Goal: Information Seeking & Learning: Understand process/instructions

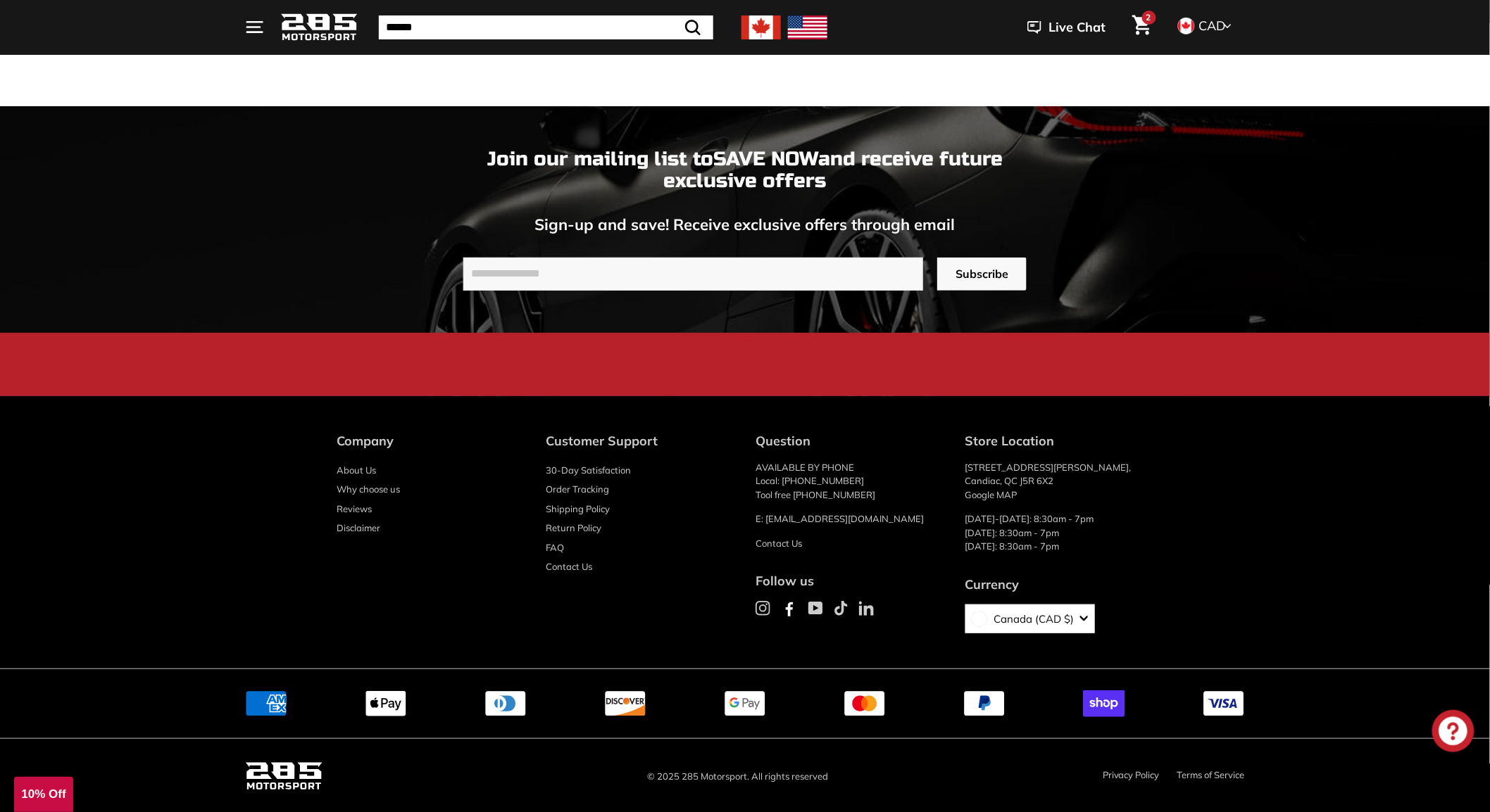
scroll to position [2279, 0]
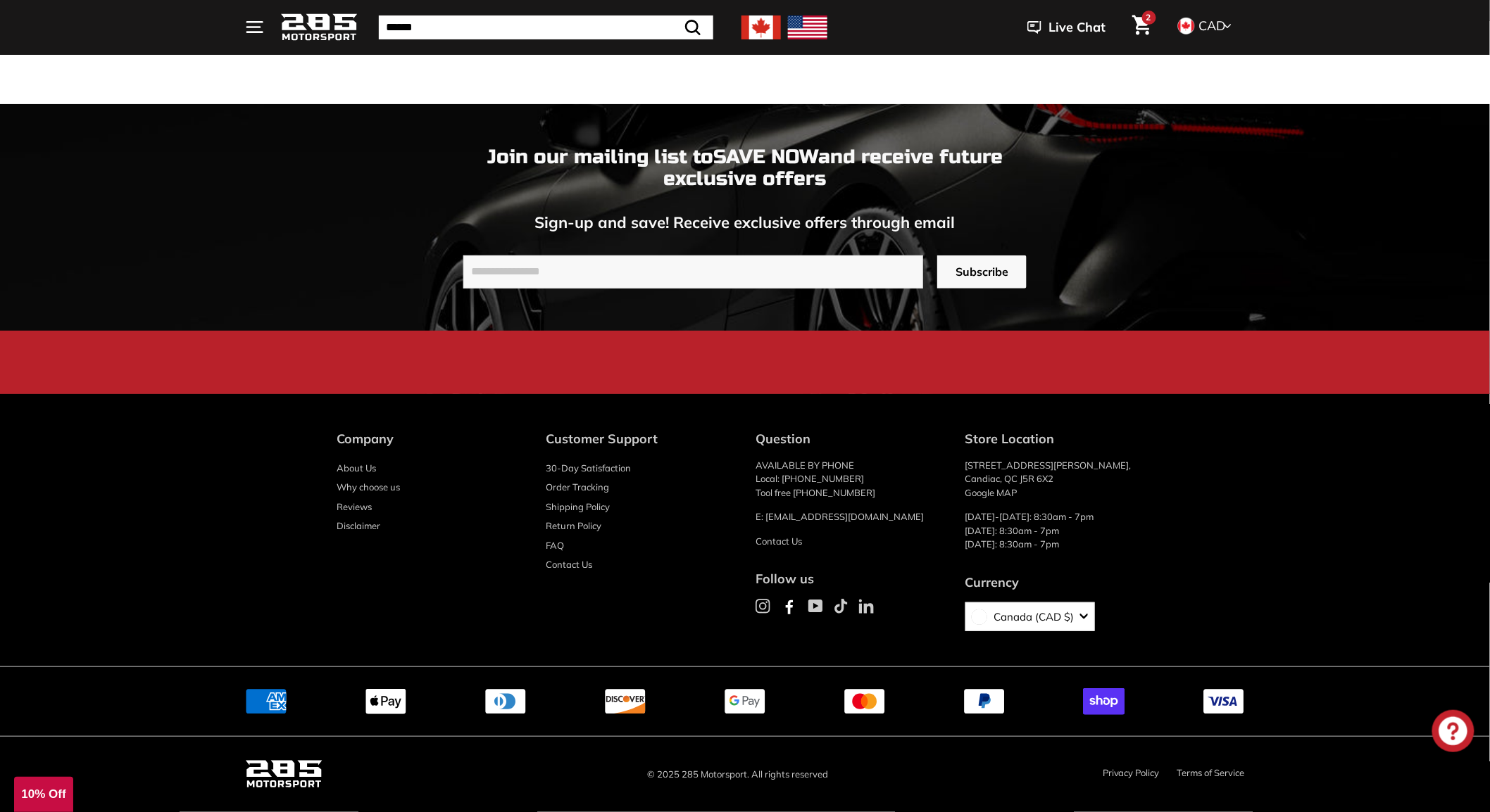
click at [1131, 776] on link "Privacy Policy" at bounding box center [1132, 772] width 57 height 11
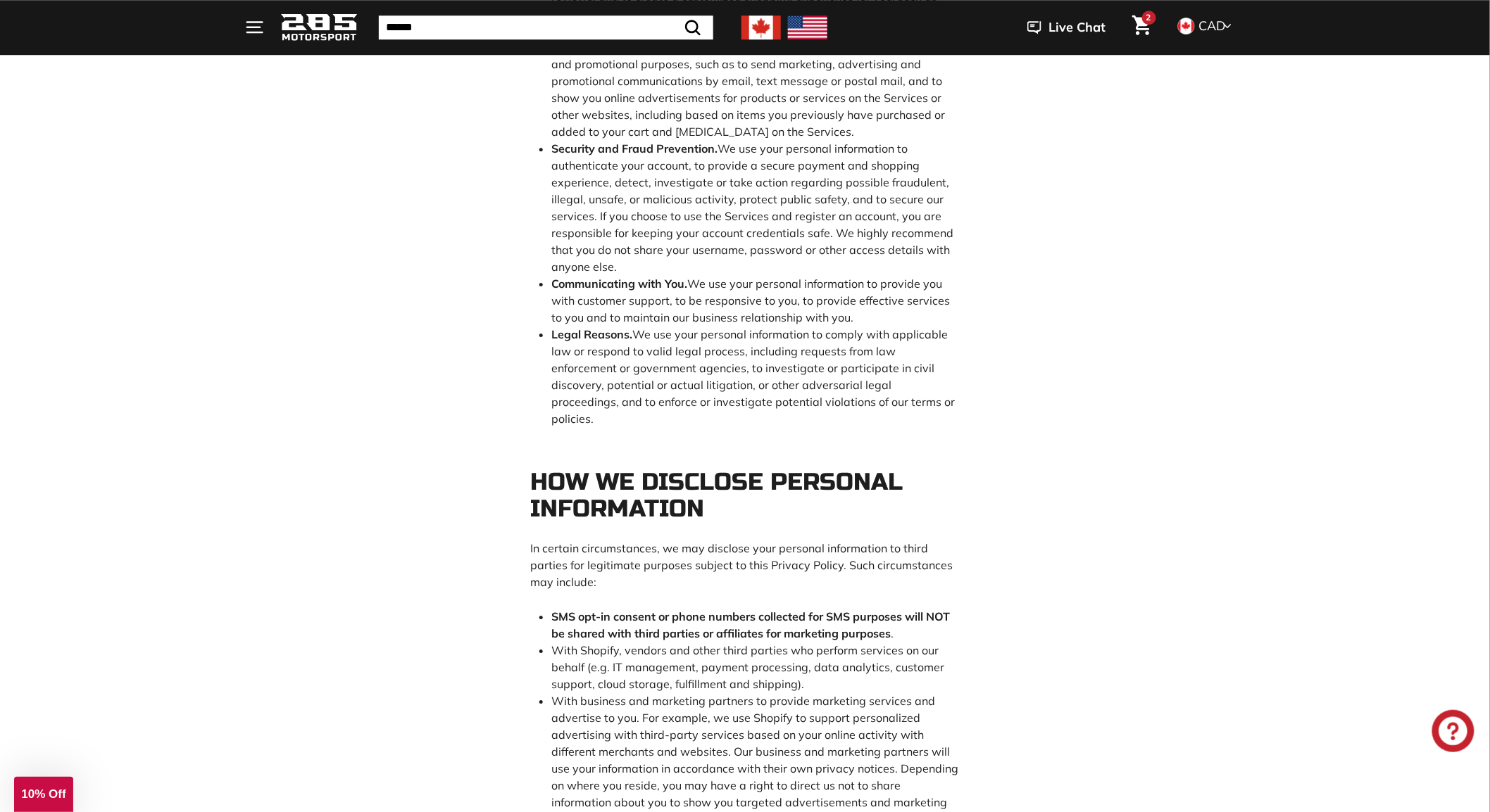
scroll to position [1798, 0]
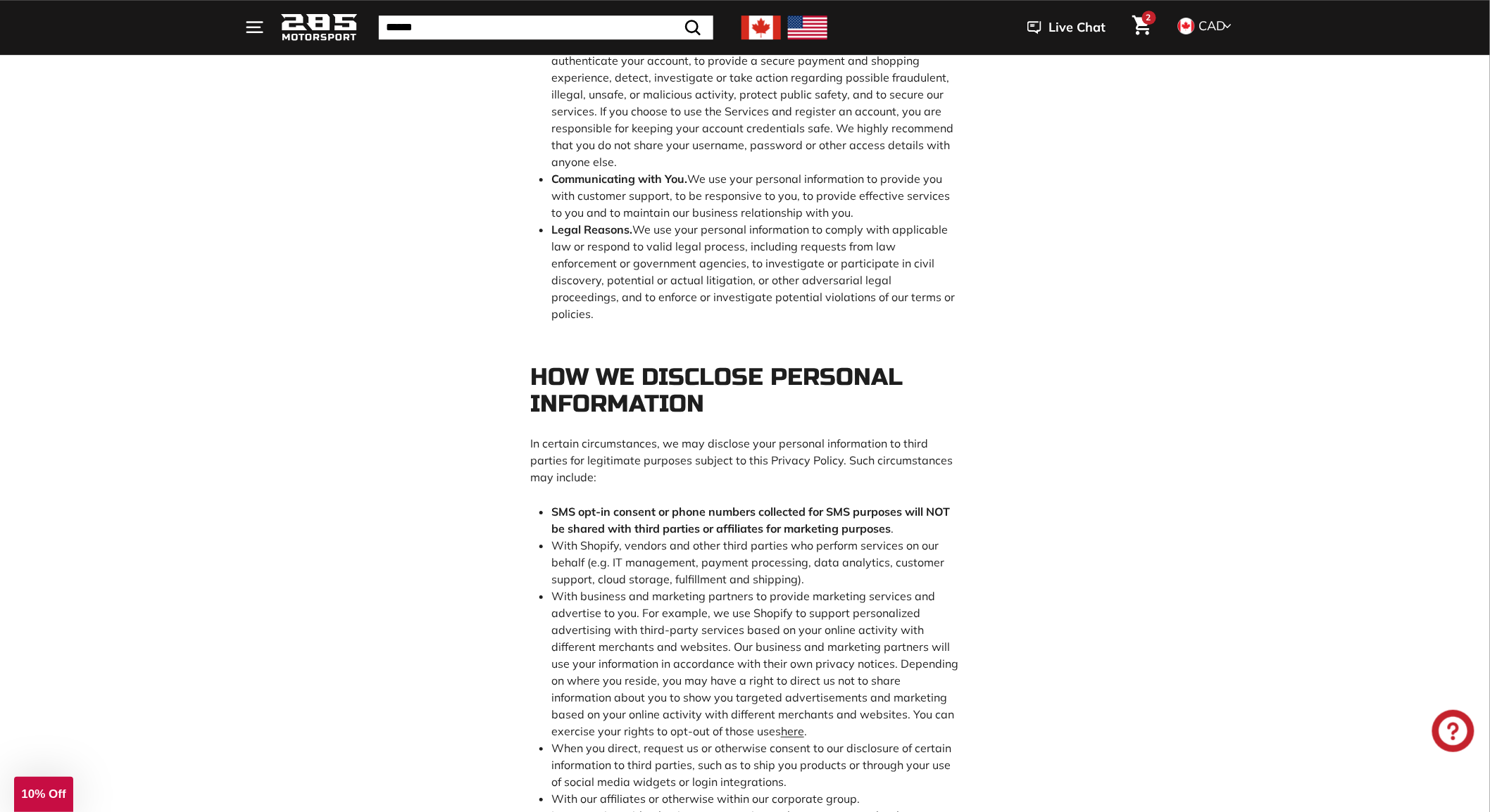
drag, startPoint x: 562, startPoint y: 590, endPoint x: 815, endPoint y: 613, distance: 254.0
click at [815, 536] on b "SMS opt-in consent or phone numbers collected for SMS purposes will NOT be shar…" at bounding box center [751, 520] width 398 height 31
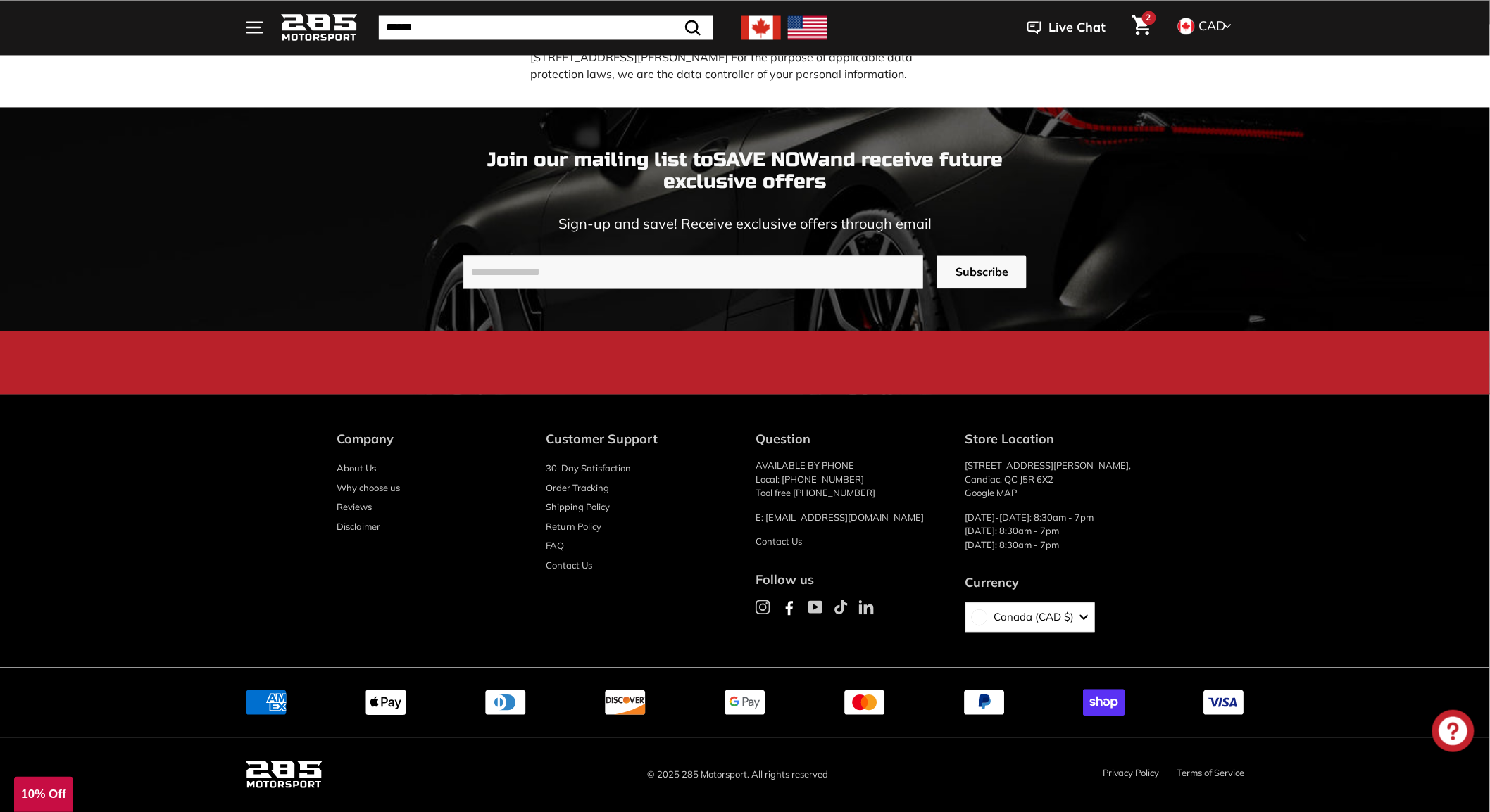
scroll to position [5749, 0]
click at [1216, 775] on link "Terms of Service" at bounding box center [1211, 772] width 68 height 11
